Goal: Obtain resource: Download file/media

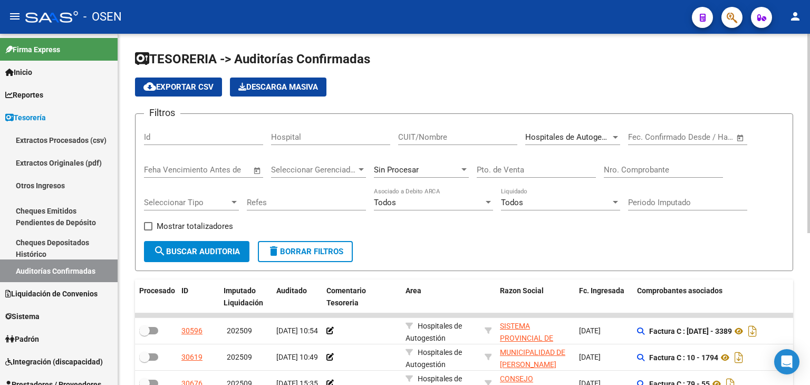
click at [637, 176] on div "Nro. Comprobante" at bounding box center [663, 166] width 119 height 23
click at [637, 171] on input "Nro. Comprobante" at bounding box center [663, 169] width 119 height 9
click at [614, 169] on input "Nro. Comprobante" at bounding box center [663, 169] width 119 height 9
click at [473, 127] on div "CUIT/Nombre" at bounding box center [457, 133] width 119 height 23
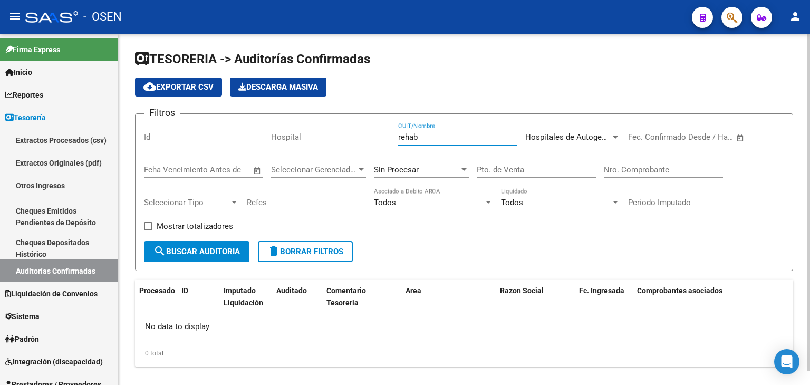
click at [549, 141] on div "Hospitales de Autogestión Seleccionar Area" at bounding box center [572, 133] width 95 height 23
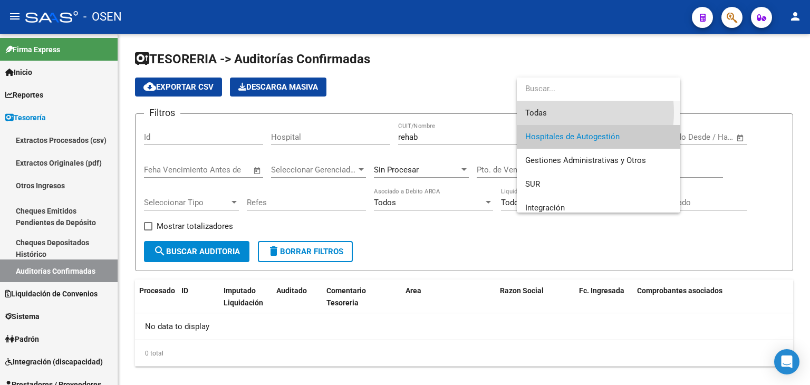
click at [554, 112] on span "Todas" at bounding box center [598, 113] width 147 height 24
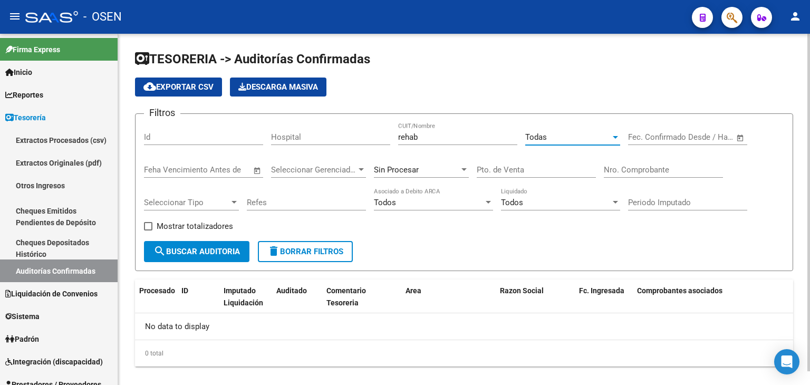
click at [225, 253] on span "search Buscar Auditoria" at bounding box center [196, 251] width 86 height 9
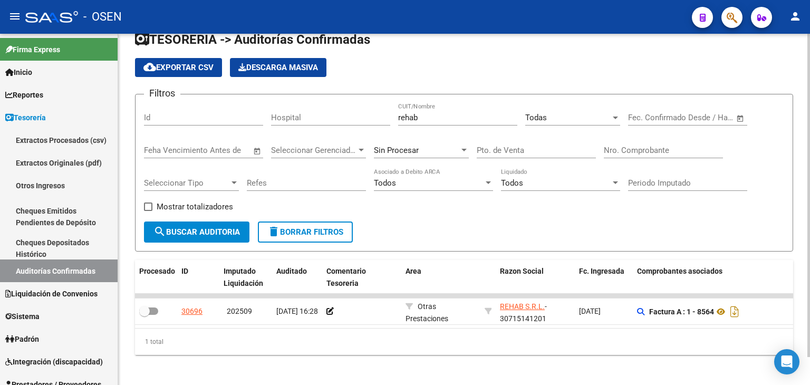
scroll to position [30, 0]
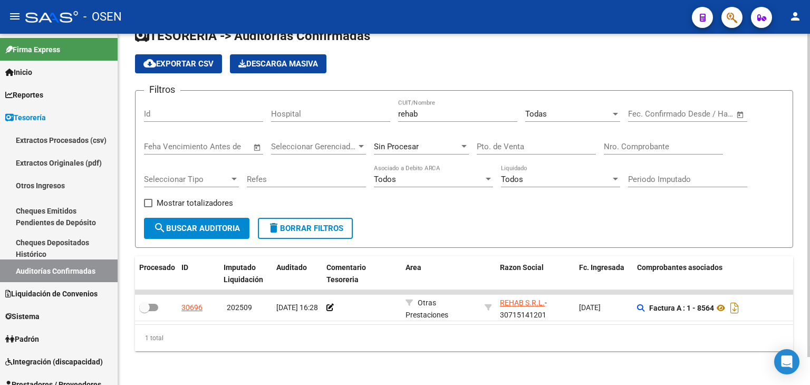
click at [383, 202] on div "Filtros Id Hospital rehab CUIT/Nombre Todas Seleccionar Area Fecha inicio – Fec…" at bounding box center [464, 158] width 640 height 119
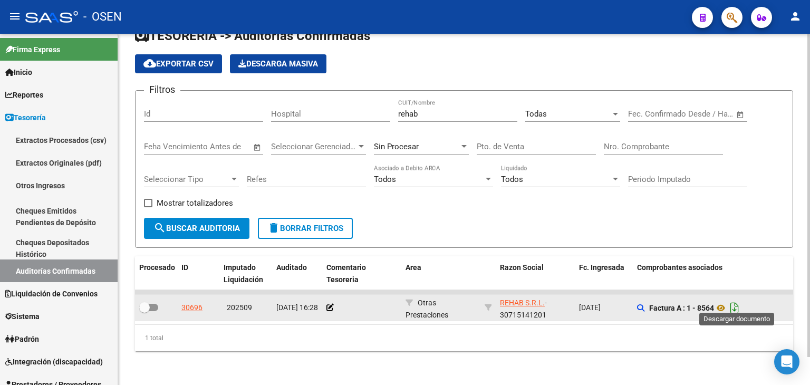
click at [734, 300] on icon "Descargar documento" at bounding box center [734, 307] width 14 height 17
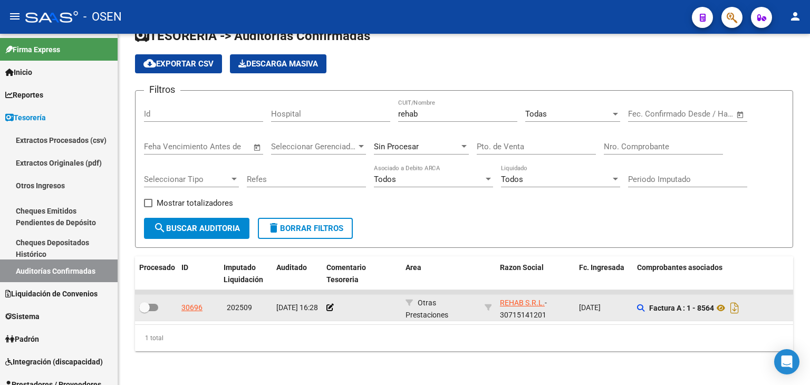
click at [257, 359] on div "TESORERIA -> Auditorías Confirmadas cloud_download Exportar CSV Descarga Masiva…" at bounding box center [464, 198] width 692 height 374
click at [612, 144] on div "Nro. Comprobante" at bounding box center [663, 143] width 119 height 23
click at [467, 109] on input "rehab" at bounding box center [457, 113] width 119 height 9
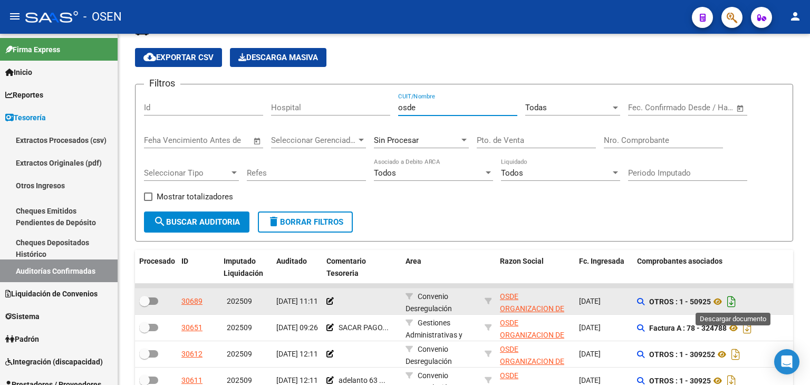
type input "osde"
click at [733, 301] on icon "Descargar documento" at bounding box center [731, 301] width 14 height 17
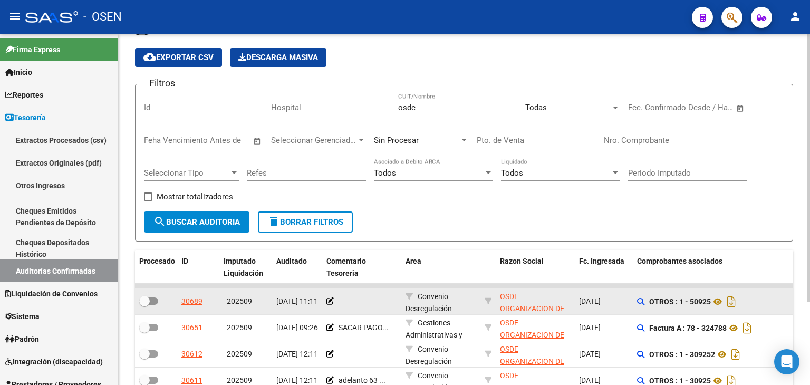
click at [337, 190] on div "Filtros Id Hospital osde CUIT/Nombre Todas Seleccionar Area Fecha inicio – Fech…" at bounding box center [464, 152] width 640 height 119
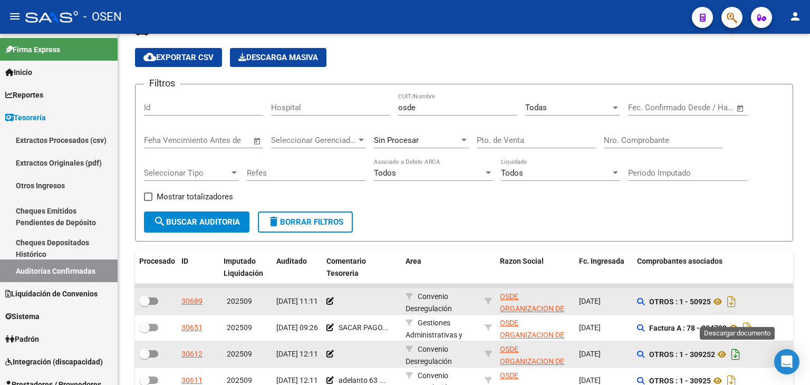
click at [738, 352] on icon "Descargar documento" at bounding box center [736, 354] width 14 height 17
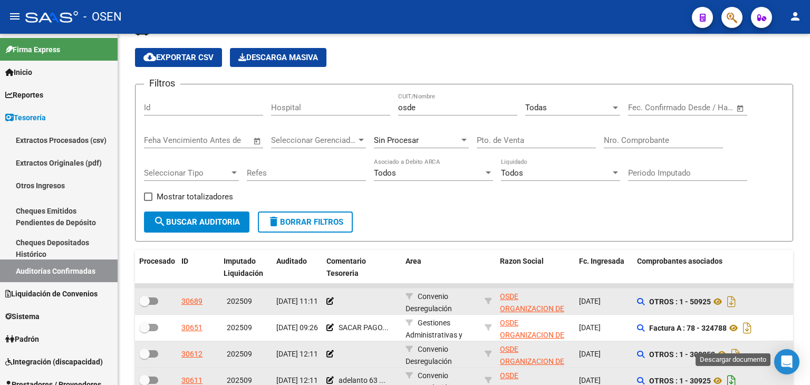
click at [735, 377] on icon "Descargar documento" at bounding box center [731, 380] width 14 height 17
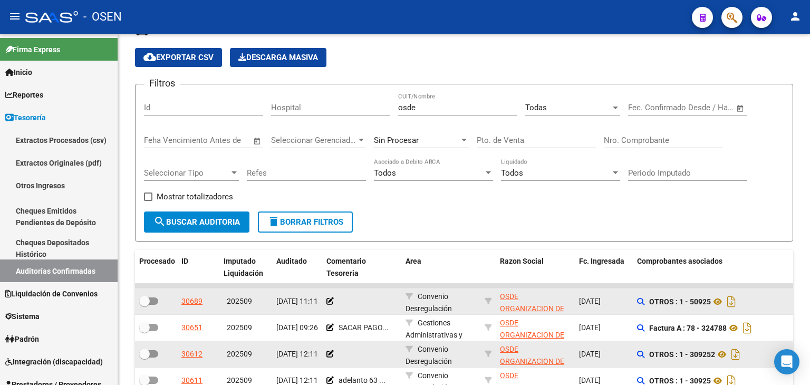
click at [530, 56] on div "cloud_download Exportar CSV Descarga Masiva" at bounding box center [464, 57] width 658 height 19
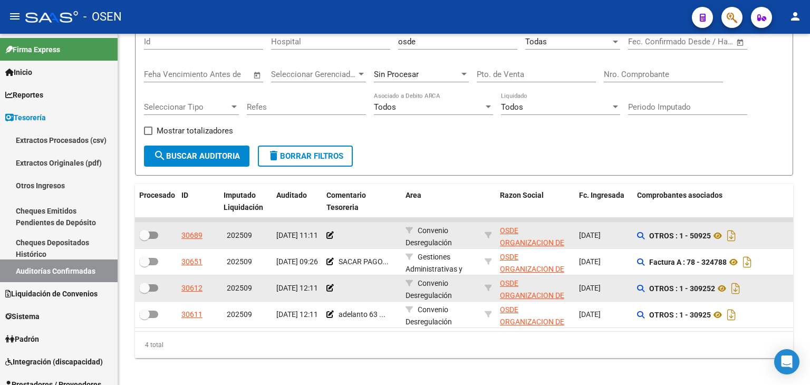
scroll to position [109, 0]
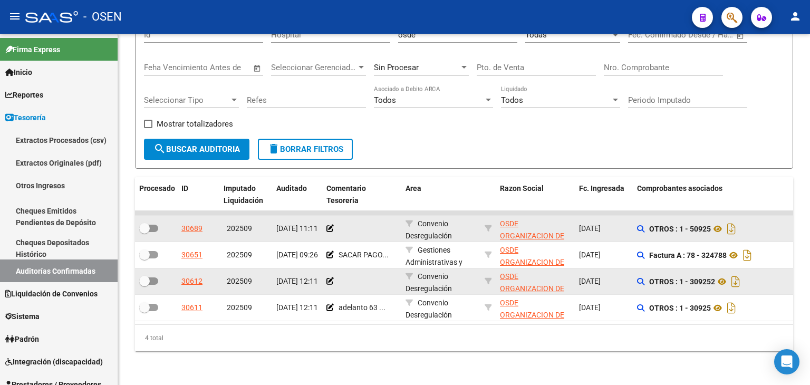
click at [793, 150] on div "TESORERIA -> Auditorías Confirmadas cloud_download Exportar CSV Descarga Masiva…" at bounding box center [465, 157] width 694 height 453
click at [723, 275] on icon at bounding box center [722, 281] width 14 height 13
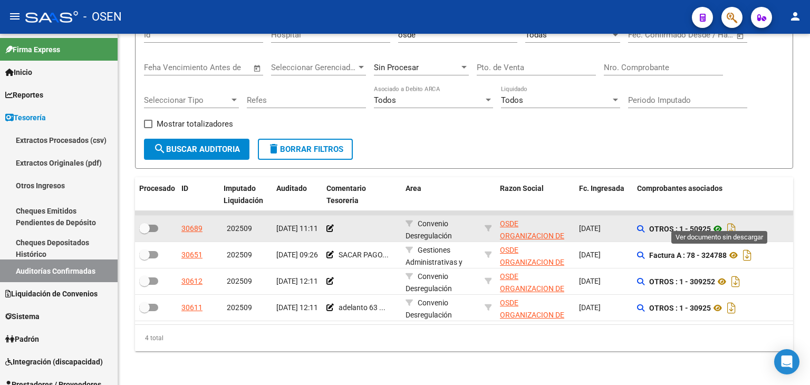
click at [722, 222] on icon at bounding box center [718, 228] width 14 height 13
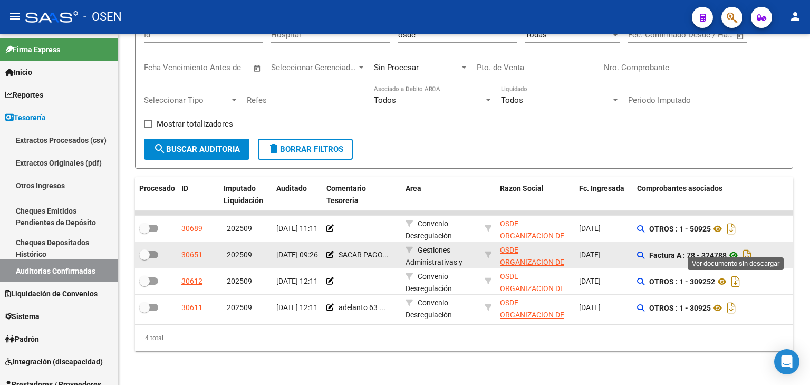
click at [735, 249] on icon at bounding box center [733, 255] width 14 height 13
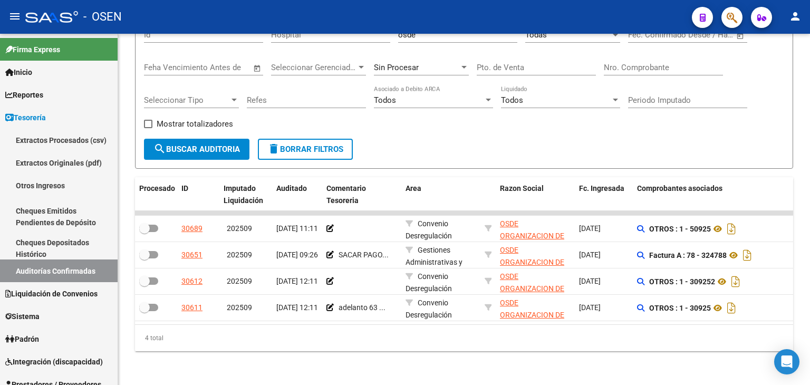
click at [601, 343] on div "4 total" at bounding box center [464, 338] width 658 height 26
click at [717, 302] on icon at bounding box center [718, 308] width 14 height 13
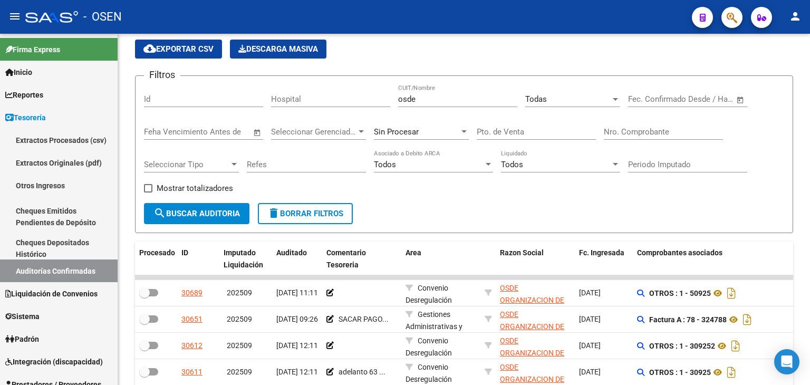
drag, startPoint x: 483, startPoint y: 128, endPoint x: 463, endPoint y: 118, distance: 22.4
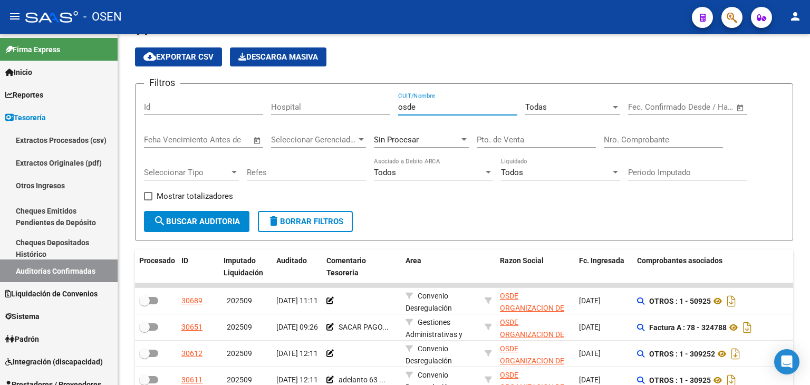
click at [459, 107] on input "osde" at bounding box center [457, 106] width 119 height 9
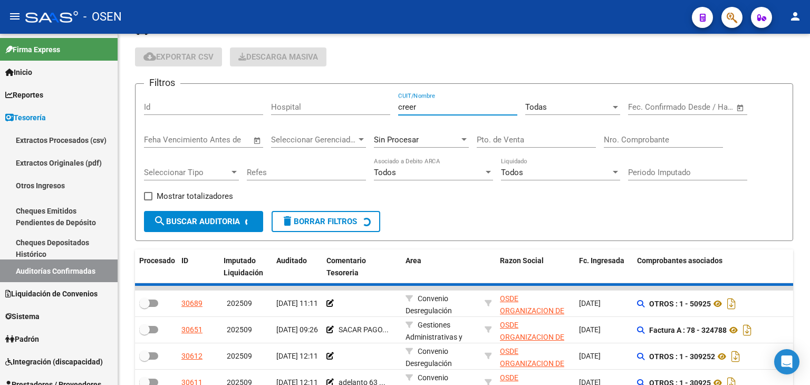
type input "creer"
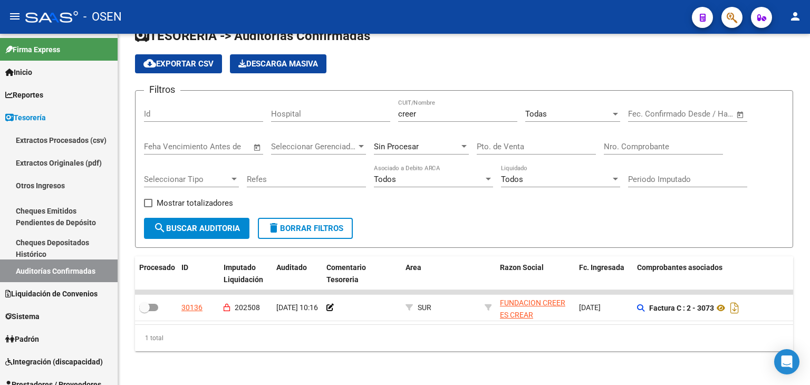
click at [361, 367] on div "TESORERIA -> Auditorías Confirmadas cloud_download Exportar CSV Descarga Masiva…" at bounding box center [464, 198] width 692 height 374
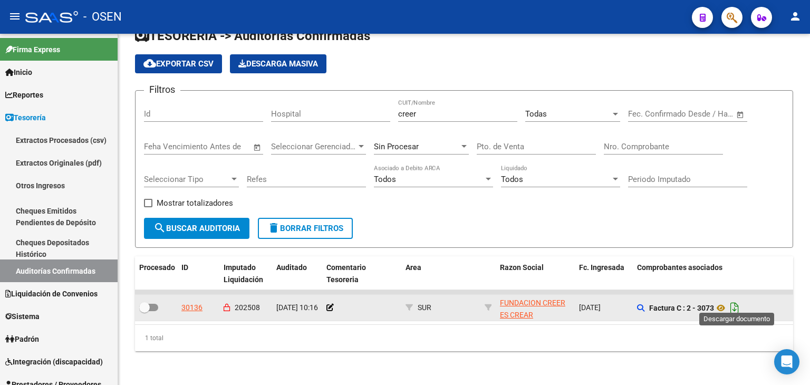
click at [735, 303] on icon "Descargar documento" at bounding box center [734, 307] width 14 height 17
click at [428, 109] on input "creer" at bounding box center [457, 113] width 119 height 9
click at [627, 142] on input "Nro. Comprobante" at bounding box center [663, 146] width 119 height 9
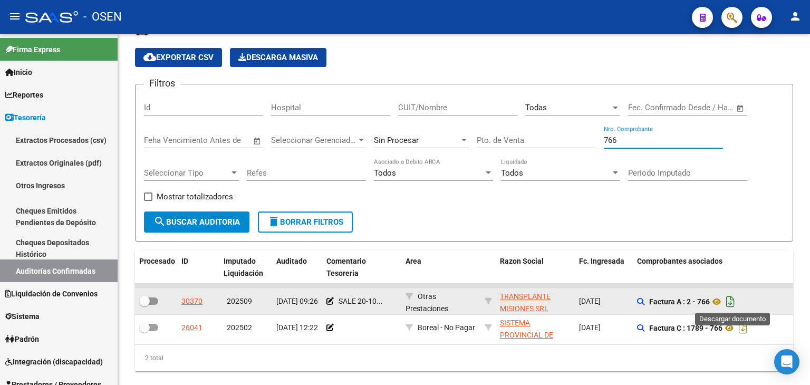
click at [730, 299] on icon "Descargar documento" at bounding box center [730, 301] width 14 height 17
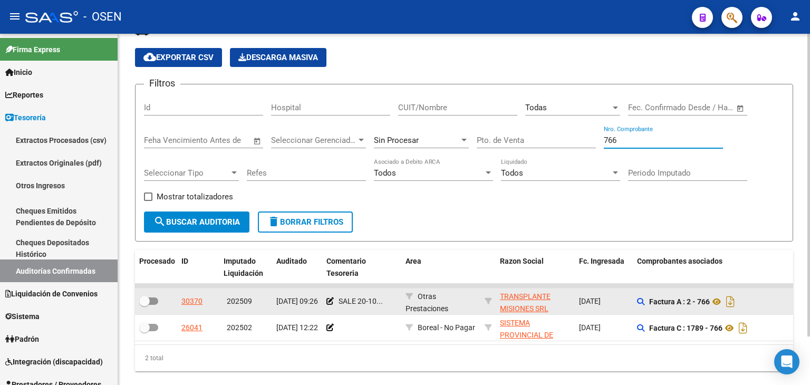
drag, startPoint x: 636, startPoint y: 138, endPoint x: 538, endPoint y: 130, distance: 98.3
click at [536, 130] on div "Filtros Id Hospital CUIT/Nombre Todas Seleccionar Area Fecha inicio – Fecha fin…" at bounding box center [464, 152] width 640 height 119
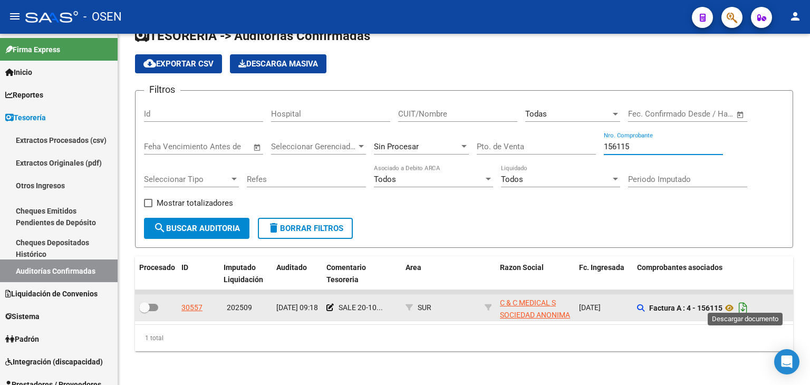
click at [742, 300] on icon "Descargar documento" at bounding box center [743, 307] width 14 height 17
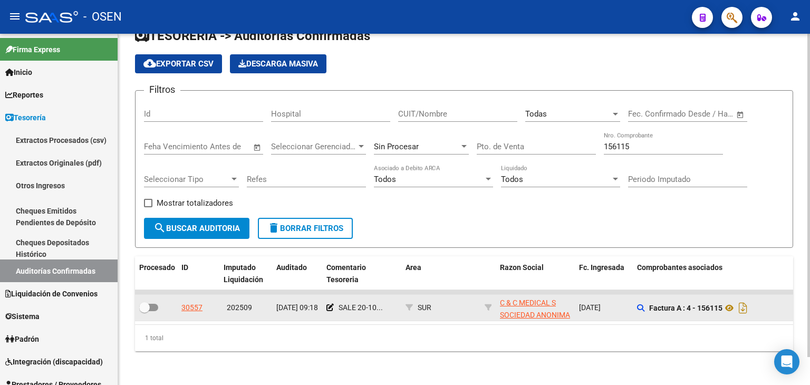
click at [645, 145] on div "156115 Nro. Comprobante" at bounding box center [663, 143] width 119 height 23
click at [647, 142] on input "156115" at bounding box center [663, 146] width 119 height 9
click at [646, 142] on input "156115" at bounding box center [663, 146] width 119 height 9
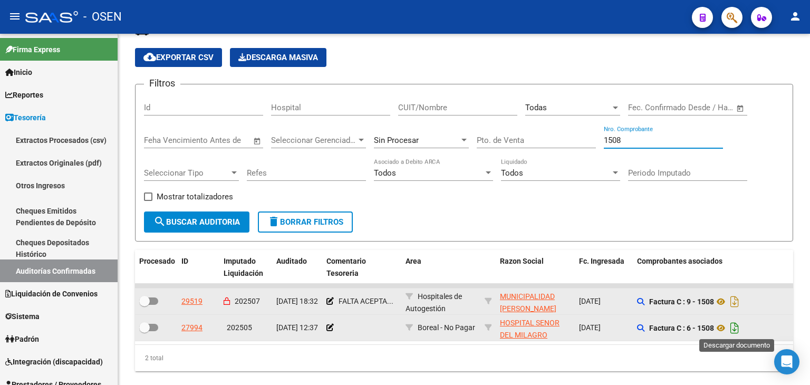
click at [736, 328] on icon "Descargar documento" at bounding box center [734, 327] width 14 height 17
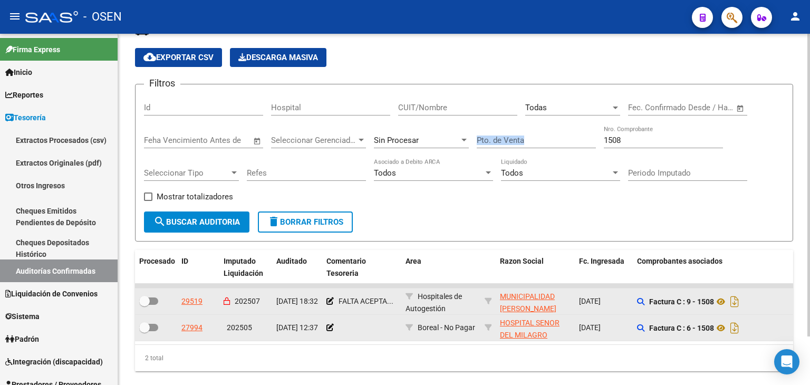
drag, startPoint x: 637, startPoint y: 132, endPoint x: 588, endPoint y: 133, distance: 48.5
click at [588, 133] on div "Filtros Id Hospital CUIT/Nombre Todas Seleccionar Area Fecha inicio – Fecha fin…" at bounding box center [464, 152] width 640 height 119
click at [664, 145] on div "1508 Nro. Comprobante" at bounding box center [663, 136] width 119 height 23
click at [662, 143] on input "1508" at bounding box center [663, 139] width 119 height 9
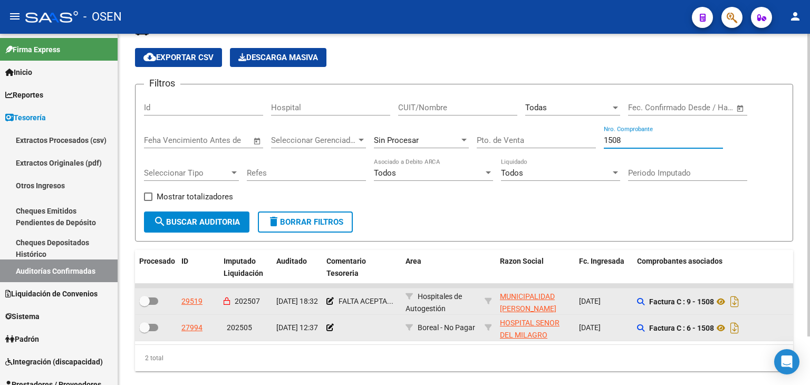
click at [662, 143] on input "1508" at bounding box center [663, 139] width 119 height 9
drag, startPoint x: 574, startPoint y: 137, endPoint x: 547, endPoint y: 136, distance: 27.4
click at [551, 139] on div "Filtros Id Hospital CUIT/Nombre Todas Seleccionar Area Fecha inicio – Fecha fin…" at bounding box center [464, 152] width 640 height 119
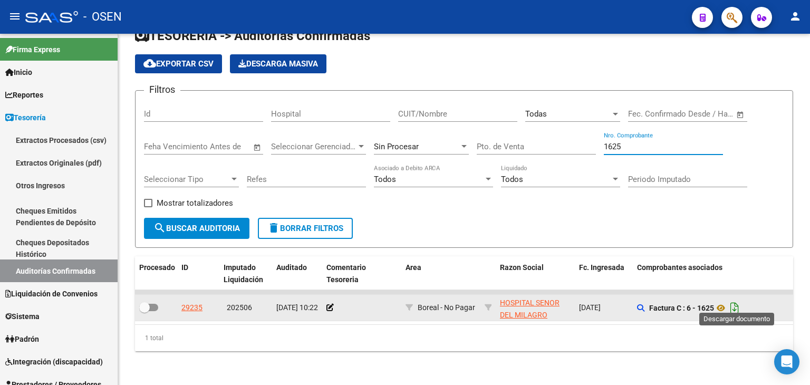
type input "1625"
click at [738, 303] on icon "Descargar documento" at bounding box center [734, 307] width 14 height 17
